Goal: Information Seeking & Learning: Learn about a topic

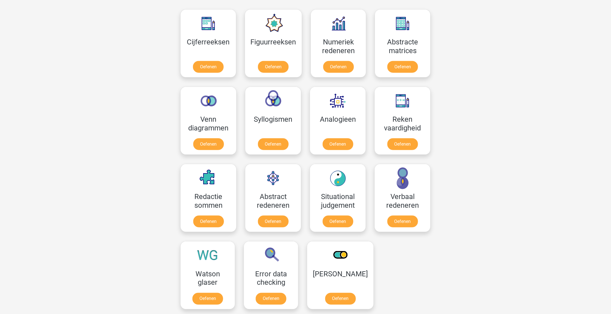
scroll to position [253, 0]
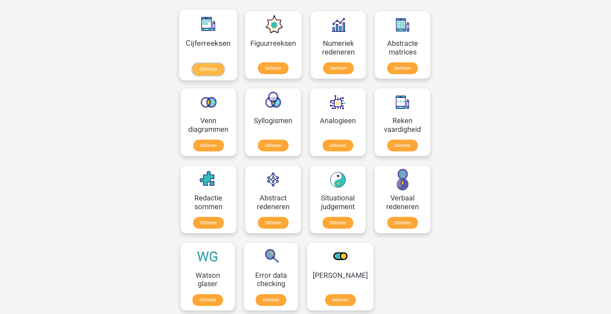
click at [212, 69] on link "Oefenen" at bounding box center [208, 69] width 32 height 12
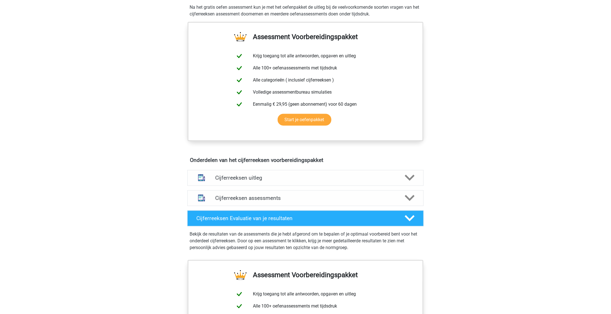
scroll to position [197, 0]
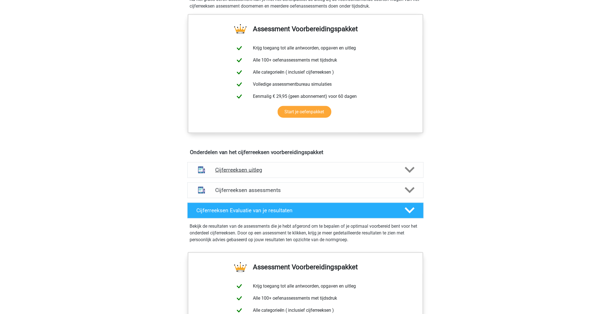
click at [239, 173] on h4 "Cijferreeksen uitleg" at bounding box center [305, 170] width 181 height 6
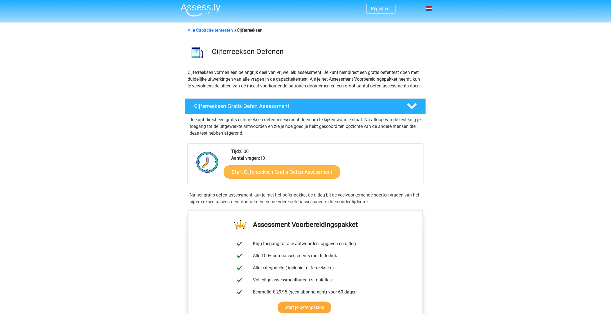
scroll to position [0, 0]
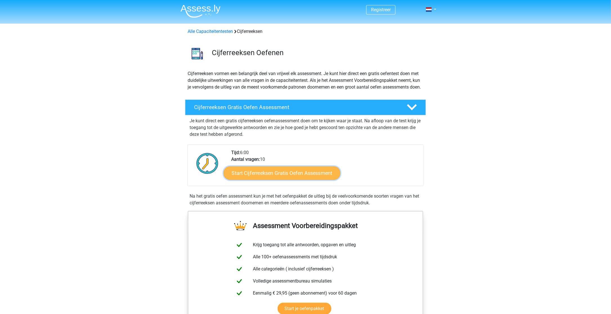
click at [280, 179] on link "Start Cijferreeksen Gratis Oefen Assessment" at bounding box center [282, 173] width 117 height 14
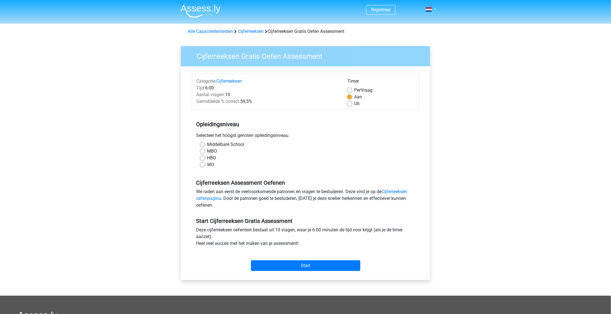
click at [210, 164] on label "WO" at bounding box center [210, 165] width 7 height 7
click at [205, 164] on input "WO" at bounding box center [202, 165] width 5 height 6
radio input "true"
click at [298, 268] on input "Start" at bounding box center [305, 266] width 109 height 11
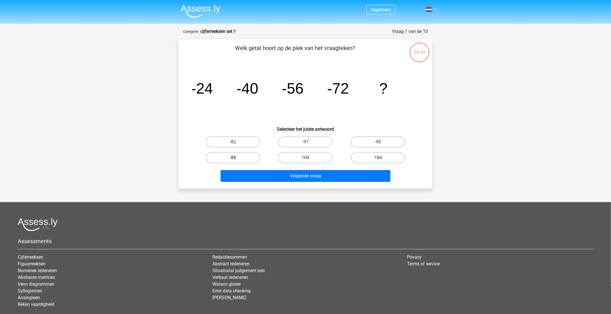
click at [239, 158] on label "-88" at bounding box center [233, 157] width 54 height 11
click at [237, 158] on input "-88" at bounding box center [235, 160] width 4 height 4
radio input "true"
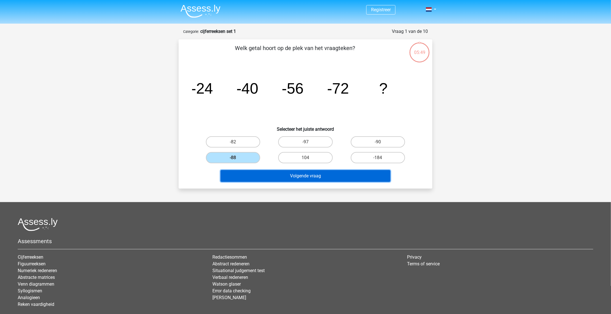
click at [286, 181] on button "Volgende vraag" at bounding box center [306, 176] width 170 height 12
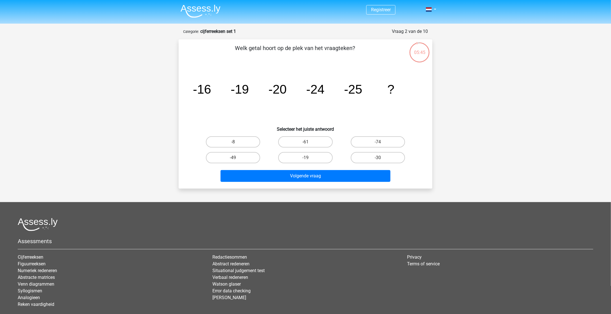
click at [381, 160] on input "-30" at bounding box center [380, 160] width 4 height 4
radio input "true"
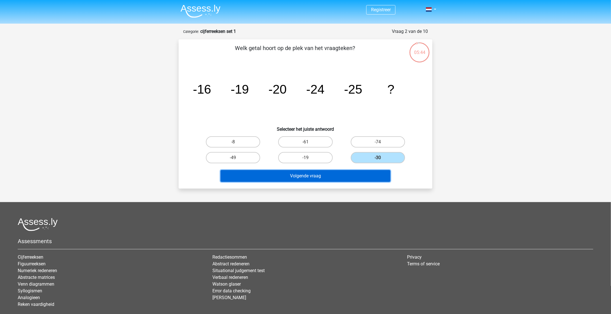
click at [359, 173] on button "Volgende vraag" at bounding box center [306, 176] width 170 height 12
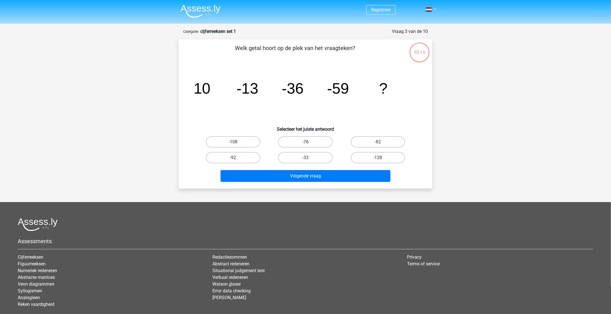
click at [300, 145] on label "-76" at bounding box center [305, 142] width 54 height 11
click at [306, 145] on input "-76" at bounding box center [308, 144] width 4 height 4
radio input "true"
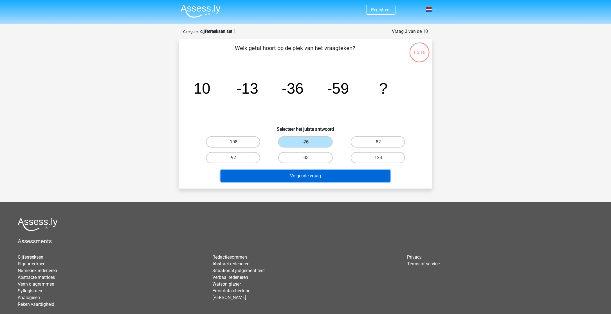
click at [309, 179] on button "Volgende vraag" at bounding box center [306, 176] width 170 height 12
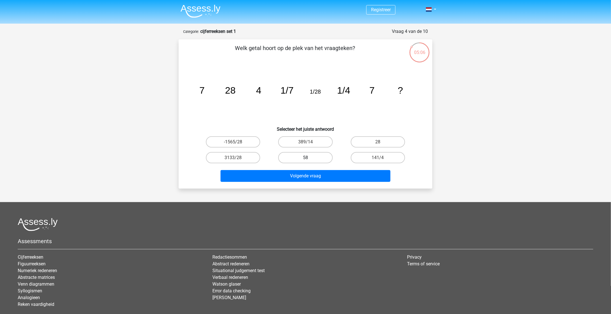
click at [309, 158] on label "58" at bounding box center [305, 157] width 54 height 11
click at [309, 158] on input "58" at bounding box center [308, 160] width 4 height 4
radio input "true"
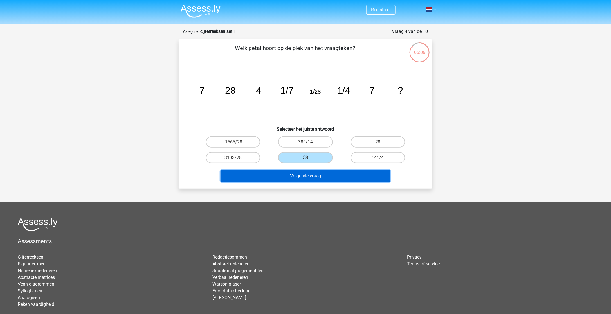
click at [319, 176] on button "Volgende vraag" at bounding box center [306, 176] width 170 height 12
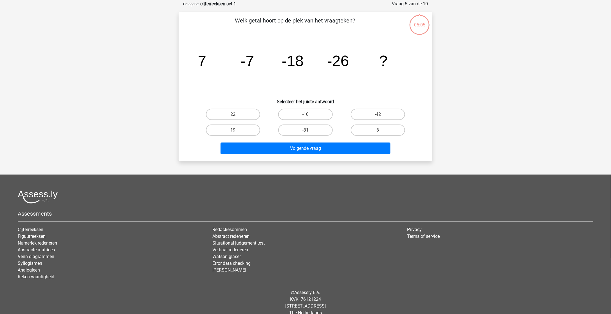
scroll to position [28, 0]
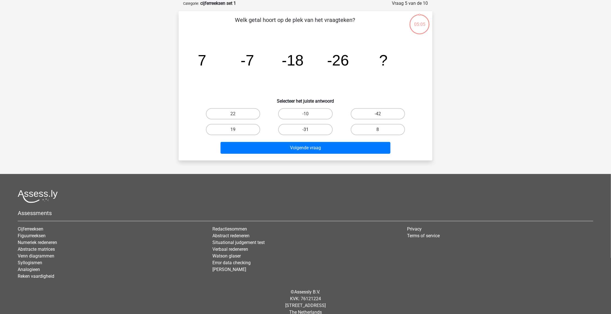
click at [305, 129] on label "-31" at bounding box center [305, 129] width 54 height 11
click at [306, 130] on input "-31" at bounding box center [308, 132] width 4 height 4
radio input "true"
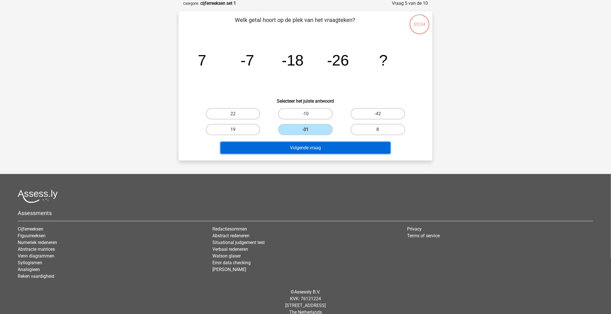
click at [303, 151] on button "Volgende vraag" at bounding box center [306, 148] width 170 height 12
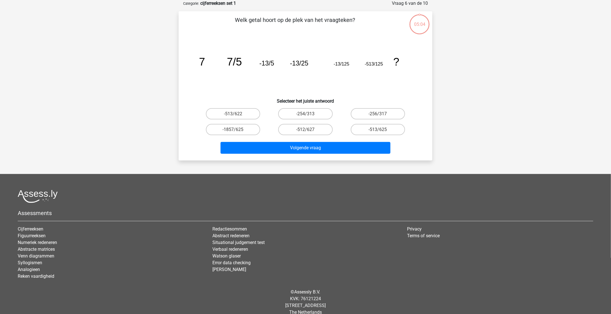
click at [306, 132] on input "-512/627" at bounding box center [308, 132] width 4 height 4
radio input "true"
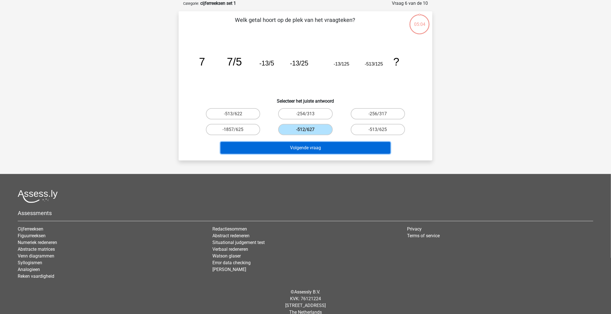
click at [302, 147] on button "Volgende vraag" at bounding box center [306, 148] width 170 height 12
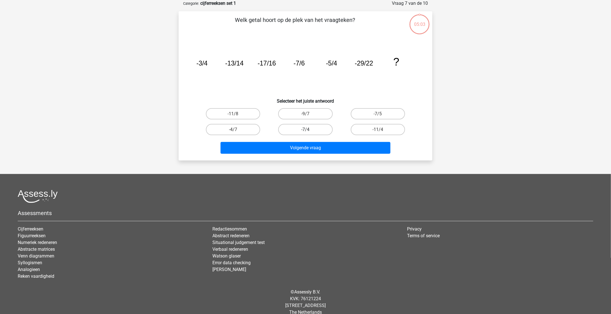
click at [303, 127] on label "-7/4" at bounding box center [305, 129] width 54 height 11
click at [306, 130] on input "-7/4" at bounding box center [308, 132] width 4 height 4
radio input "true"
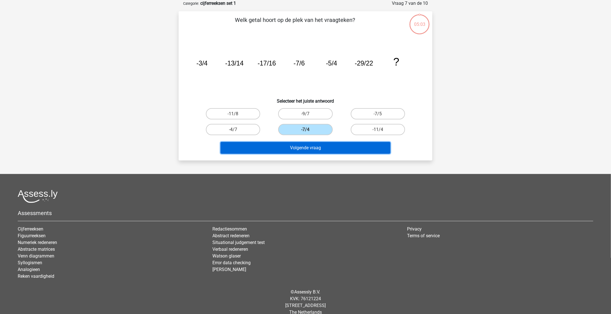
click at [303, 147] on button "Volgende vraag" at bounding box center [306, 148] width 170 height 12
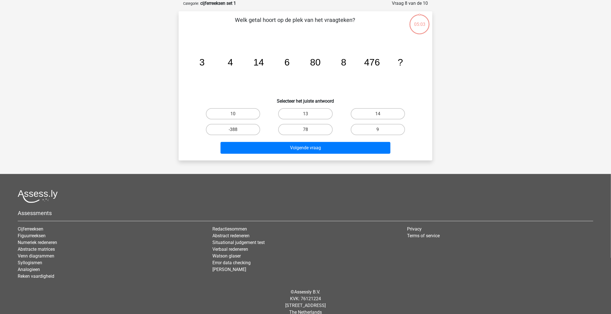
click at [306, 130] on input "78" at bounding box center [308, 132] width 4 height 4
radio input "true"
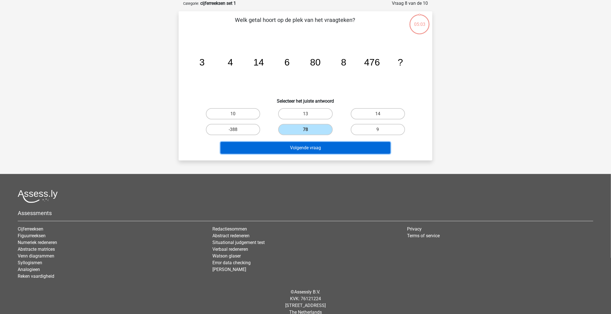
click at [303, 147] on button "Volgende vraag" at bounding box center [306, 148] width 170 height 12
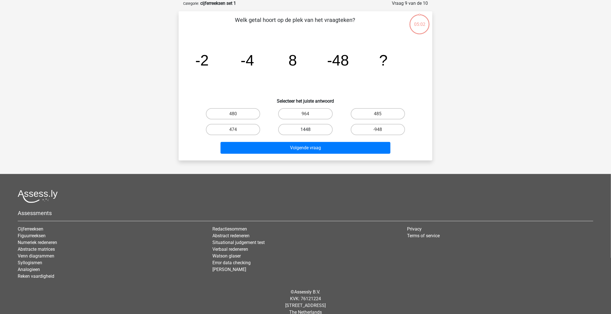
click at [304, 127] on label "1448" at bounding box center [305, 129] width 54 height 11
click at [306, 130] on input "1448" at bounding box center [308, 132] width 4 height 4
radio input "true"
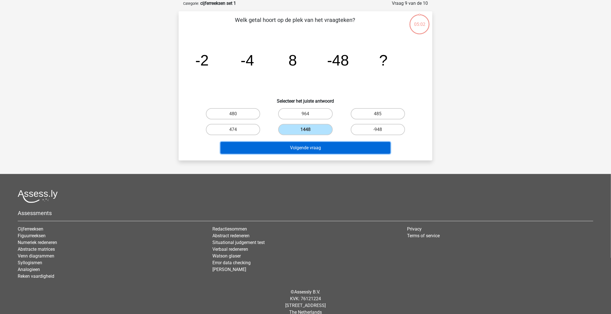
click at [303, 147] on button "Volgende vraag" at bounding box center [306, 148] width 170 height 12
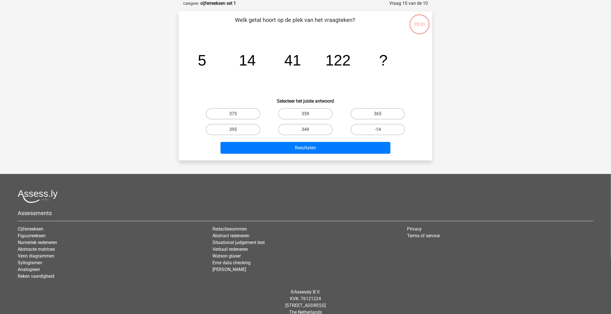
click at [306, 131] on input "349" at bounding box center [308, 132] width 4 height 4
radio input "true"
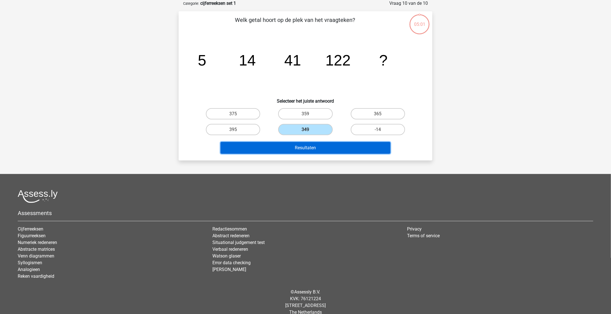
click at [304, 146] on button "Resultaten" at bounding box center [306, 148] width 170 height 12
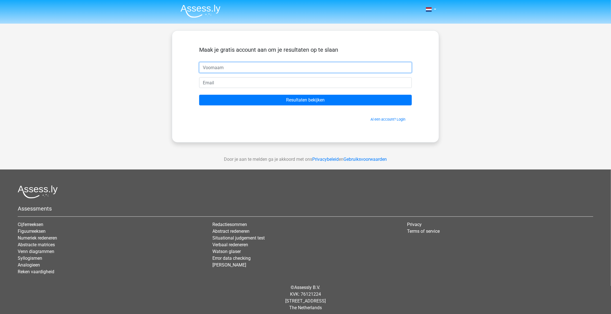
click at [238, 69] on input "text" at bounding box center [305, 67] width 213 height 11
type input "bob"
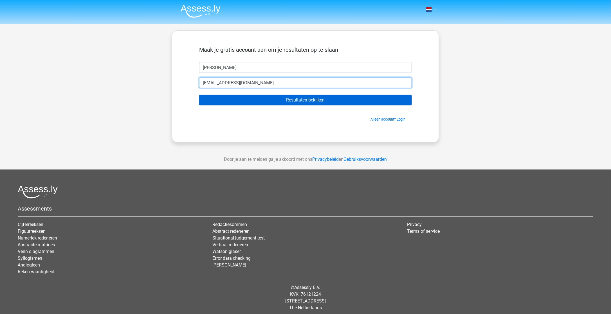
type input "dayzplayer1337@hotmail.com"
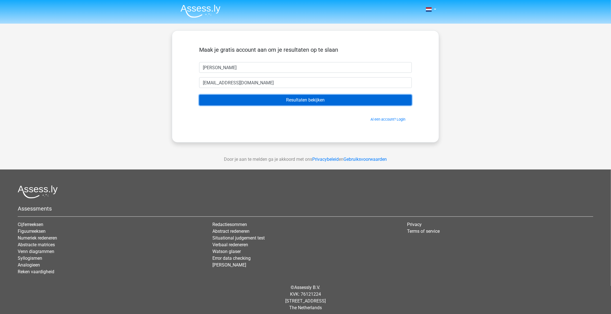
click at [286, 102] on input "Resultaten bekijken" at bounding box center [305, 100] width 213 height 11
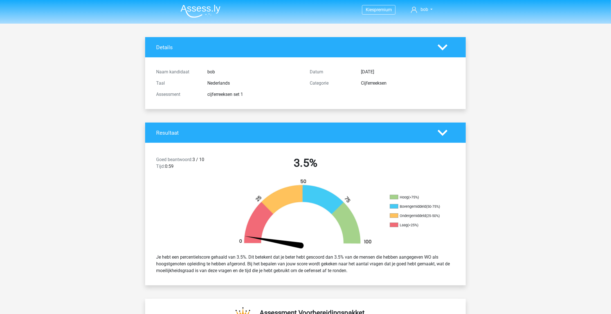
click at [185, 8] on img at bounding box center [201, 11] width 40 height 13
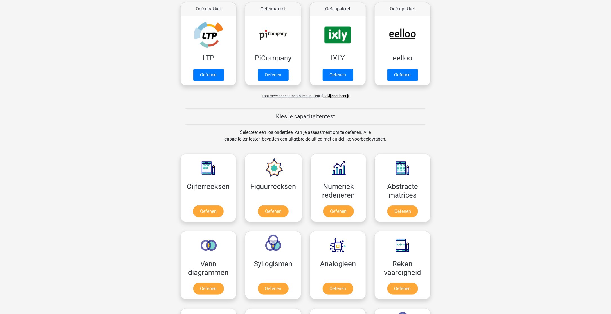
scroll to position [113, 0]
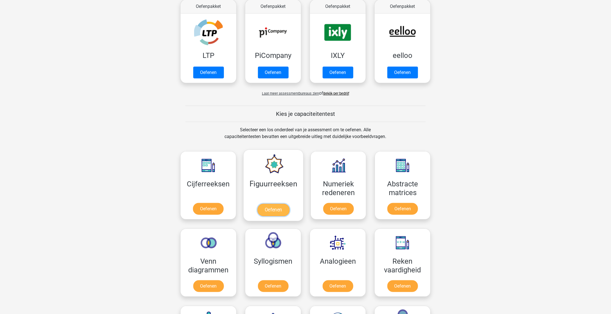
click at [267, 209] on link "Oefenen" at bounding box center [273, 210] width 32 height 12
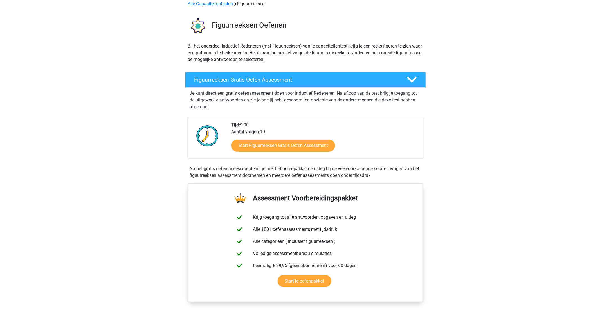
scroll to position [28, 0]
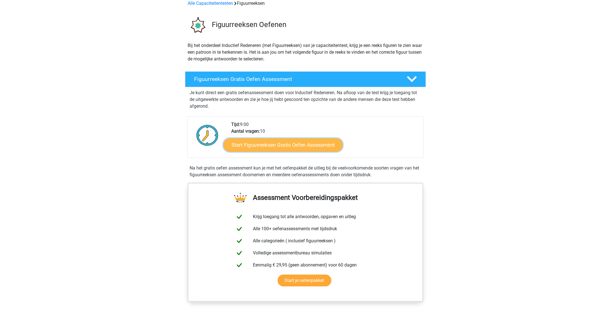
click at [284, 147] on link "Start Figuurreeksen Gratis Oefen Assessment" at bounding box center [283, 145] width 119 height 14
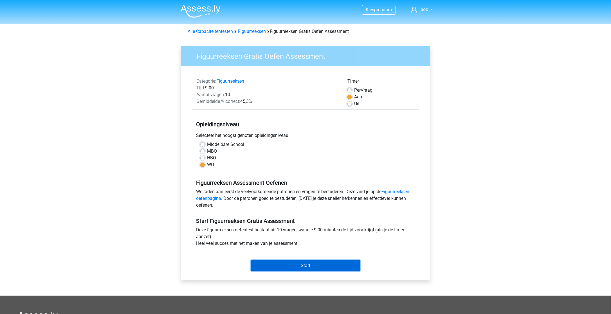
click at [296, 267] on input "Start" at bounding box center [305, 266] width 109 height 11
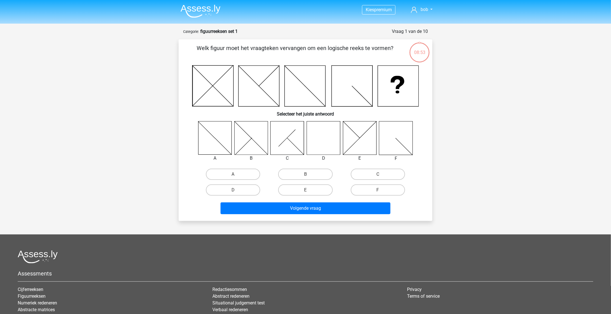
click at [318, 143] on icon at bounding box center [323, 137] width 33 height 33
click at [244, 189] on label "D" at bounding box center [233, 190] width 54 height 11
click at [237, 190] on input "D" at bounding box center [235, 192] width 4 height 4
radio input "true"
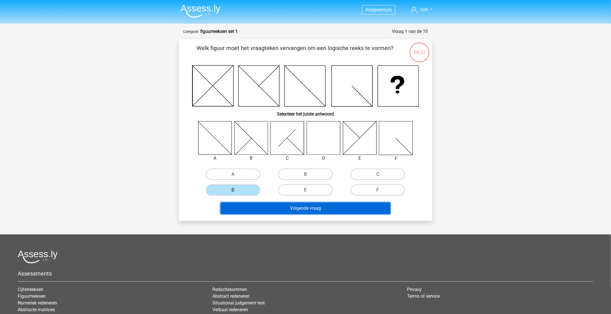
click at [290, 207] on button "Volgende vraag" at bounding box center [306, 209] width 170 height 12
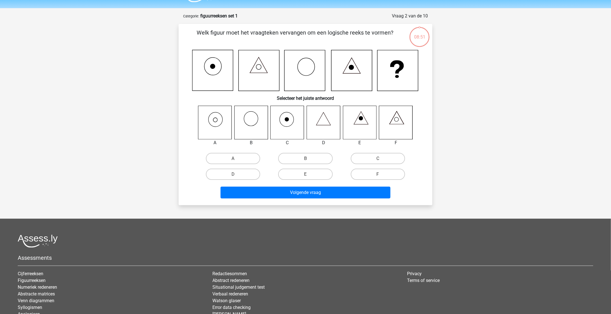
scroll to position [28, 0]
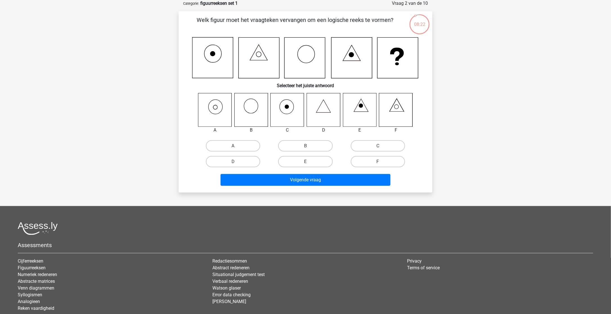
drag, startPoint x: 234, startPoint y: 140, endPoint x: 236, endPoint y: 142, distance: 2.9
click at [234, 140] on div "A" at bounding box center [233, 146] width 72 height 16
click at [236, 143] on label "A" at bounding box center [233, 145] width 54 height 11
click at [236, 146] on input "A" at bounding box center [235, 148] width 4 height 4
radio input "true"
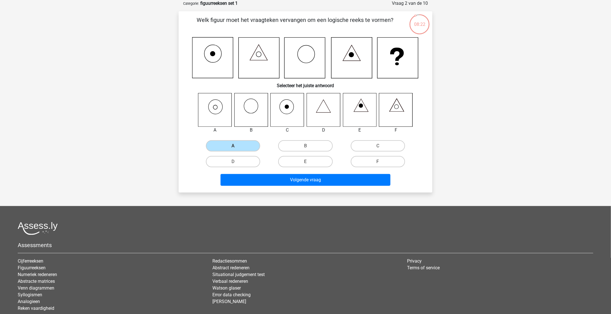
click at [297, 172] on div "Volgende vraag" at bounding box center [306, 179] width 236 height 19
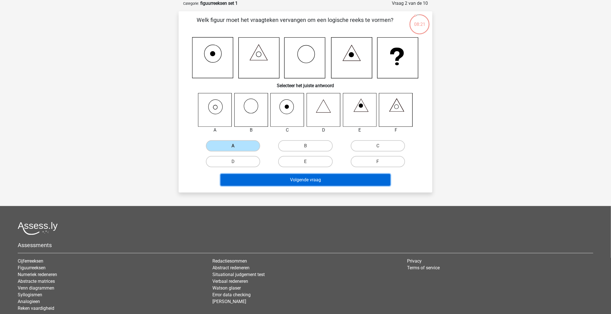
click at [302, 180] on button "Volgende vraag" at bounding box center [306, 180] width 170 height 12
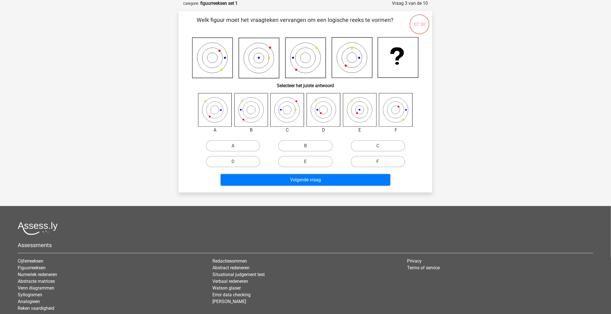
click at [361, 113] on icon at bounding box center [359, 109] width 33 height 33
click at [307, 163] on input "E" at bounding box center [308, 164] width 4 height 4
radio input "true"
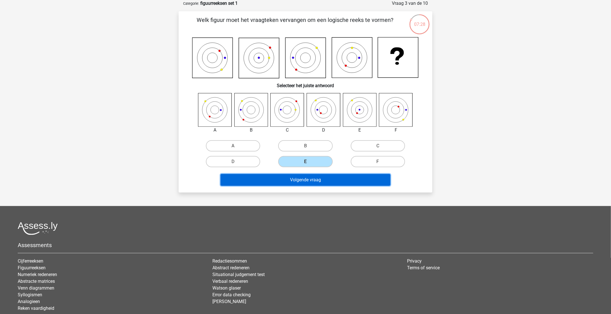
click at [305, 182] on button "Volgende vraag" at bounding box center [306, 180] width 170 height 12
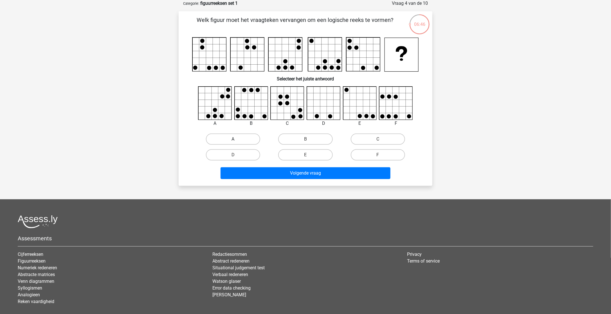
click at [242, 142] on label "A" at bounding box center [233, 139] width 54 height 11
click at [237, 142] on input "A" at bounding box center [235, 141] width 4 height 4
radio input "true"
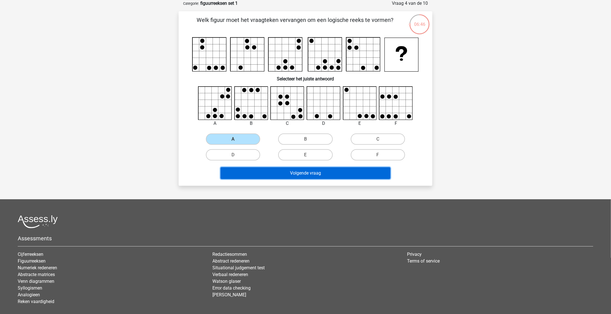
click at [299, 178] on button "Volgende vraag" at bounding box center [306, 173] width 170 height 12
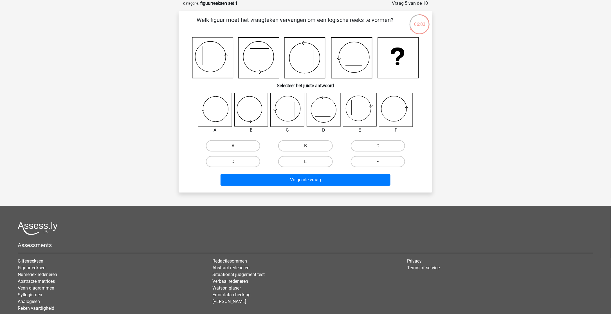
click at [393, 114] on icon at bounding box center [395, 109] width 33 height 33
click at [367, 158] on label "F" at bounding box center [378, 161] width 54 height 11
click at [378, 162] on input "F" at bounding box center [380, 164] width 4 height 4
radio input "true"
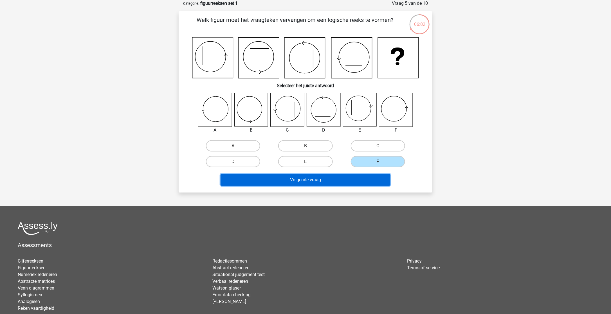
click at [344, 182] on button "Volgende vraag" at bounding box center [306, 180] width 170 height 12
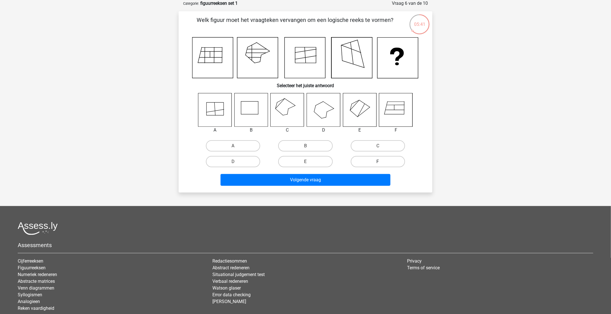
click at [379, 158] on label "F" at bounding box center [378, 161] width 54 height 11
click at [379, 162] on input "F" at bounding box center [380, 164] width 4 height 4
radio input "true"
click at [359, 188] on div "Welk figuur moet het vraagteken vervangen om een logische reeks te vormen? Sele…" at bounding box center [306, 102] width 254 height 182
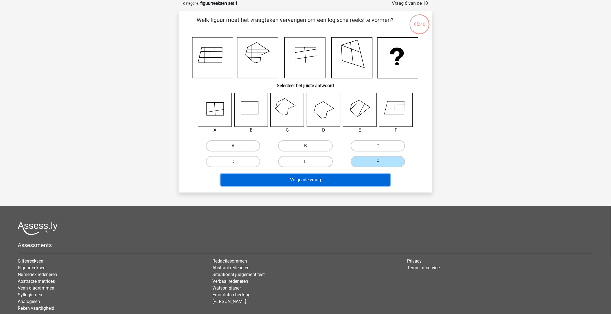
click at [357, 182] on button "Volgende vraag" at bounding box center [306, 180] width 170 height 12
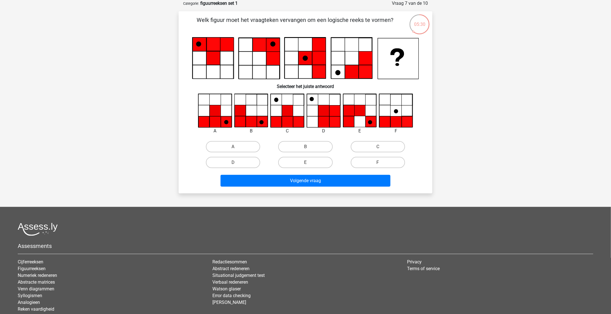
click at [306, 149] on input "B" at bounding box center [308, 149] width 4 height 4
radio input "true"
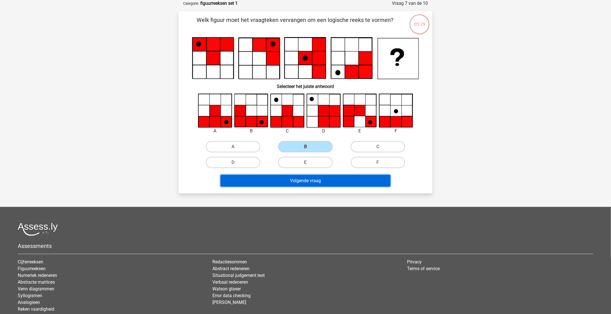
click at [317, 183] on button "Volgende vraag" at bounding box center [306, 181] width 170 height 12
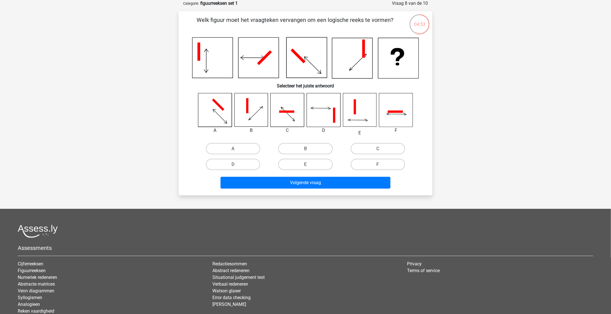
click at [394, 125] on icon at bounding box center [395, 109] width 33 height 33
click at [397, 100] on icon at bounding box center [395, 109] width 33 height 33
click at [375, 158] on div "F" at bounding box center [378, 165] width 72 height 16
click at [379, 149] on div "C" at bounding box center [378, 148] width 68 height 11
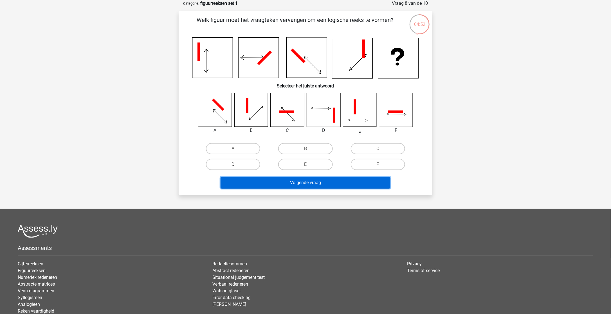
click at [352, 188] on button "Volgende vraag" at bounding box center [306, 183] width 170 height 12
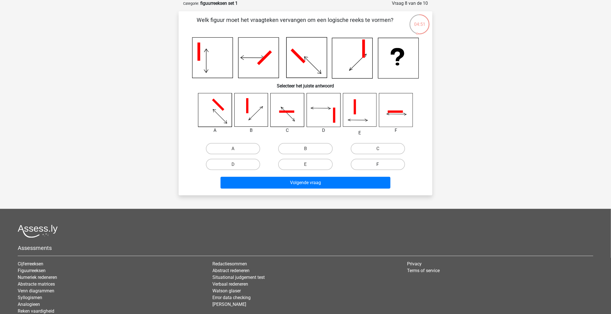
click at [366, 164] on label "F" at bounding box center [378, 164] width 54 height 11
click at [378, 165] on input "F" at bounding box center [380, 167] width 4 height 4
radio input "true"
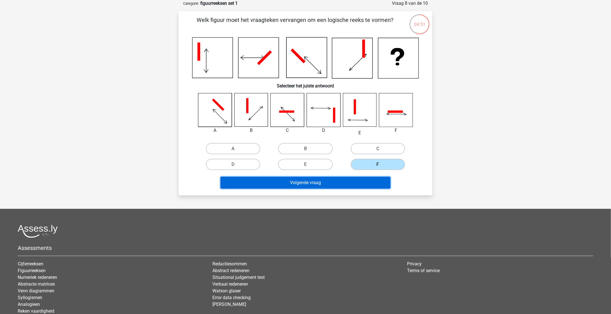
click at [349, 186] on button "Volgende vraag" at bounding box center [306, 183] width 170 height 12
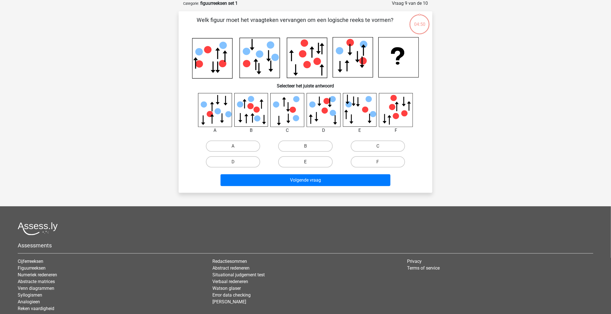
click at [327, 162] on label "E" at bounding box center [305, 162] width 54 height 11
click at [309, 162] on input "E" at bounding box center [308, 164] width 4 height 4
radio input "true"
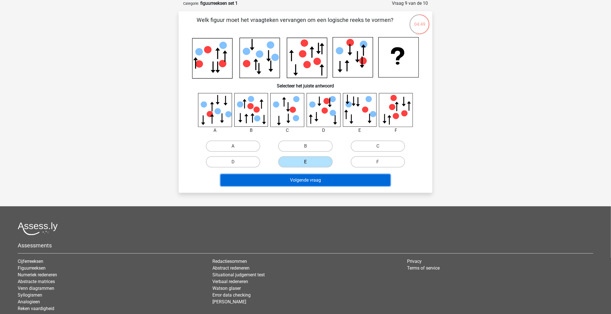
click at [326, 183] on button "Volgende vraag" at bounding box center [306, 181] width 170 height 12
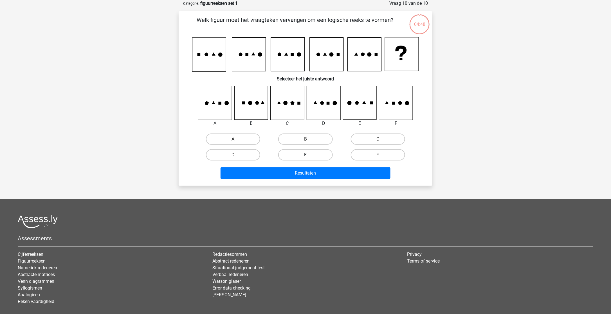
click at [310, 155] on label "E" at bounding box center [305, 154] width 54 height 11
click at [309, 155] on input "E" at bounding box center [308, 157] width 4 height 4
radio input "true"
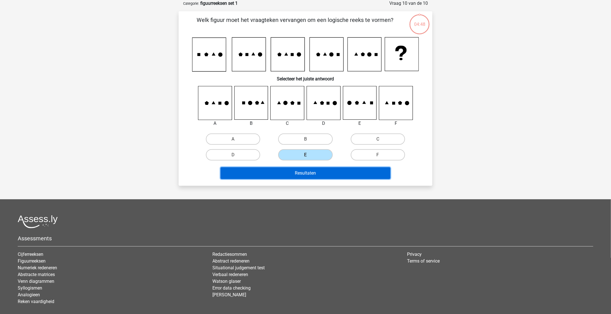
click at [308, 173] on button "Resultaten" at bounding box center [306, 173] width 170 height 12
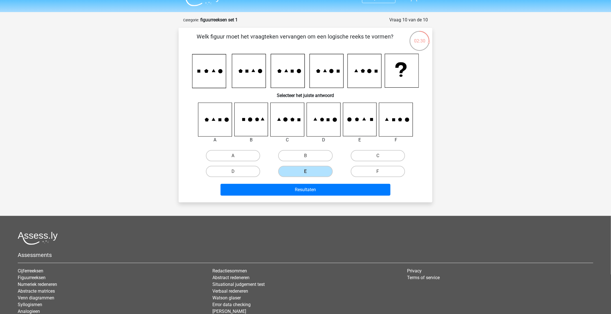
scroll to position [0, 0]
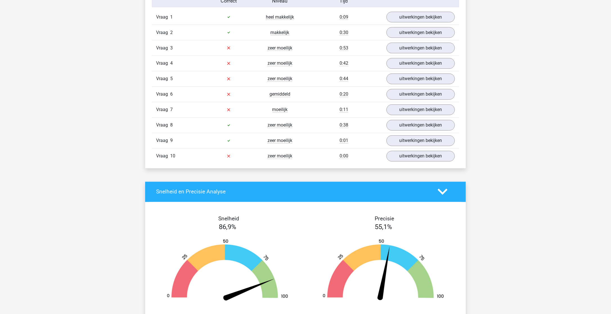
scroll to position [338, 0]
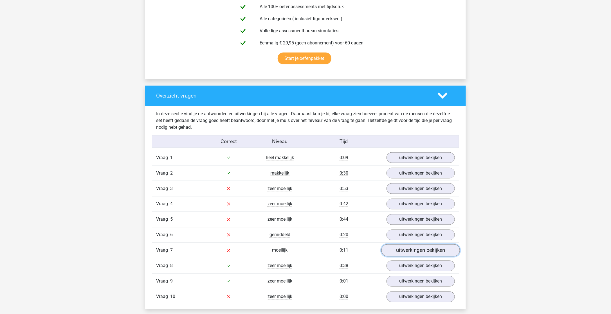
click at [415, 245] on link "uitwerkingen bekijken" at bounding box center [421, 251] width 79 height 12
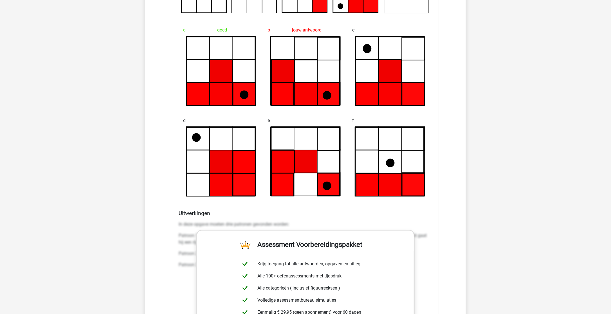
scroll to position [816, 0]
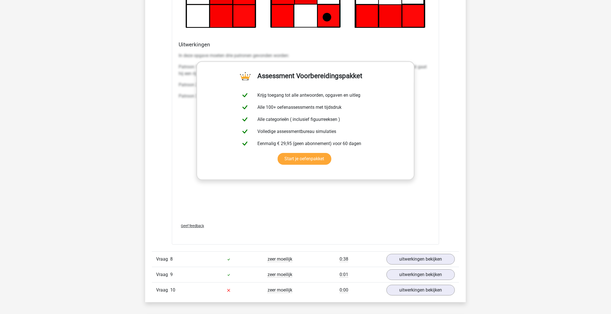
click at [428, 159] on div "In deze opgave moeten drie patronen gevonden worden: Patroon 1: De zwarte stip …" at bounding box center [306, 134] width 254 height 169
drag, startPoint x: 353, startPoint y: 129, endPoint x: 388, endPoint y: 163, distance: 48.6
click at [332, 153] on link "Start je oefenpakket" at bounding box center [305, 159] width 54 height 12
click at [421, 260] on link "uitwerkingen bekijken" at bounding box center [421, 260] width 79 height 12
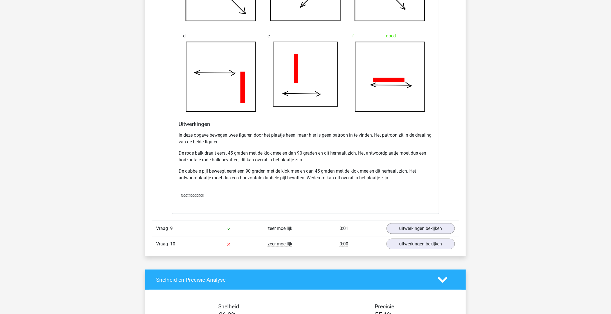
scroll to position [1295, 0]
